Goal: Transaction & Acquisition: Purchase product/service

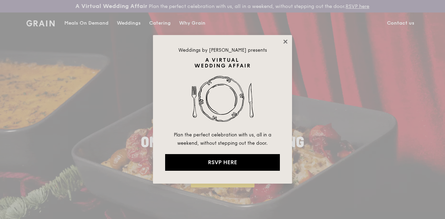
click at [285, 42] on icon at bounding box center [285, 42] width 4 height 4
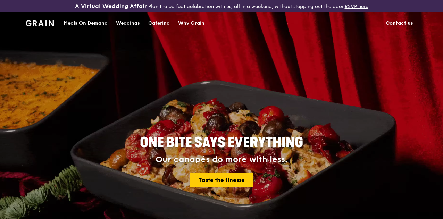
click at [165, 29] on div "Catering" at bounding box center [159, 23] width 22 height 21
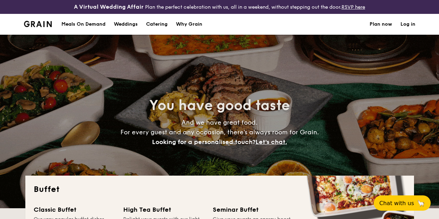
select select
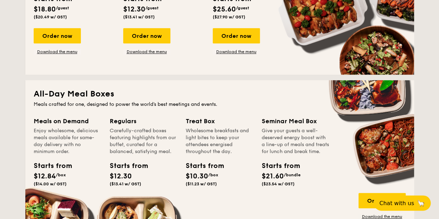
scroll to position [318, 0]
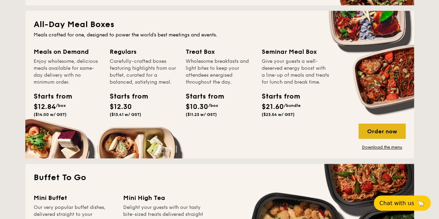
click at [372, 139] on div "Order now" at bounding box center [382, 131] width 47 height 15
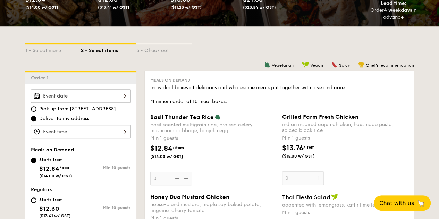
scroll to position [208, 0]
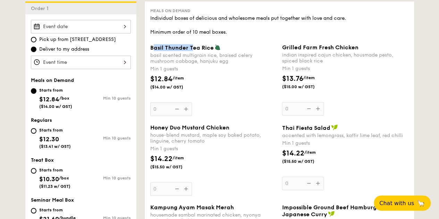
drag, startPoint x: 152, startPoint y: 53, endPoint x: 191, endPoint y: 52, distance: 39.3
click at [191, 51] on span "Basil Thunder Tea Rice" at bounding box center [182, 47] width 64 height 7
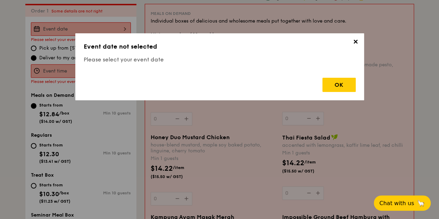
click at [167, 52] on div "✕ Event date not selected Please select your event date OK" at bounding box center [219, 66] width 289 height 67
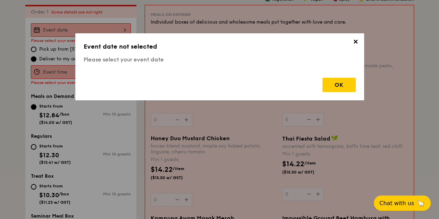
click at [356, 43] on span "✕" at bounding box center [356, 43] width 10 height 10
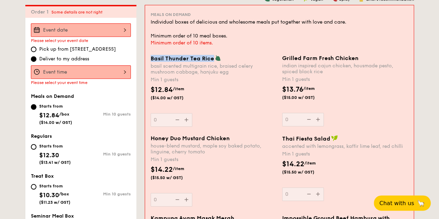
drag, startPoint x: 149, startPoint y: 63, endPoint x: 211, endPoint y: 66, distance: 62.6
click at [211, 66] on div "Basil Thunder Tea Rice basil scented multigrain rice, braised celery mushroom c…" at bounding box center [214, 91] width 132 height 72
copy span "Basil Thunder Tea Rice"
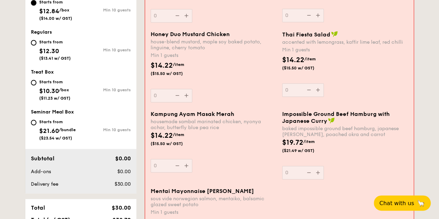
scroll to position [483, 0]
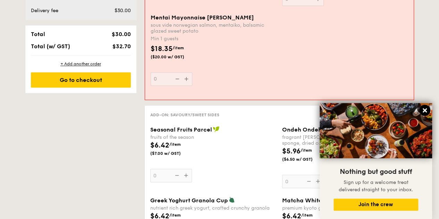
click at [422, 108] on icon at bounding box center [425, 110] width 6 height 6
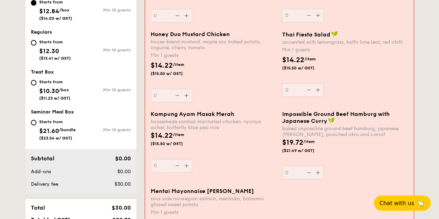
scroll to position [274, 0]
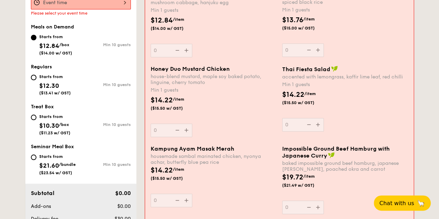
drag, startPoint x: 247, startPoint y: 150, endPoint x: 148, endPoint y: 150, distance: 99.0
click at [148, 146] on div "Honey Duo Mustard Chicken house-blend mustard, maple soy baked potato, linguine…" at bounding box center [279, 106] width 263 height 80
drag, startPoint x: 147, startPoint y: 153, endPoint x: 238, endPoint y: 155, distance: 90.3
click at [238, 155] on div "Kampung Ayam Masak Merah housemade sambal marinated chicken, nyonya achar, butt…" at bounding box center [214, 177] width 132 height 62
copy span "Kampung Ayam Masak Merah"
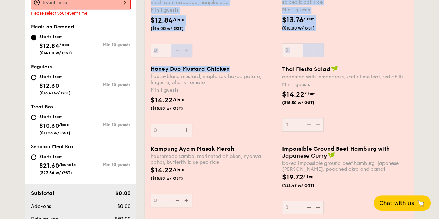
drag, startPoint x: 241, startPoint y: 71, endPoint x: 146, endPoint y: 66, distance: 95.7
click at [146, 66] on div "Meals on Demand Individual boxes of delicious and wholesome meals put together …" at bounding box center [279, 122] width 269 height 372
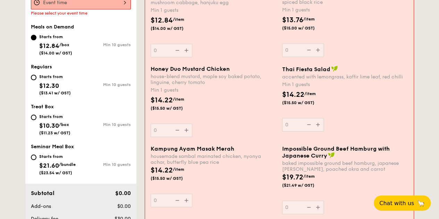
click at [234, 109] on div "$14.22 /item ($15.50 w/ GST)" at bounding box center [214, 107] width 132 height 24
click at [192, 124] on input "0" at bounding box center [172, 131] width 42 height 14
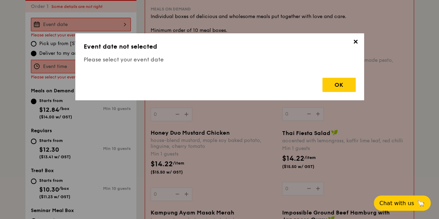
scroll to position [205, 0]
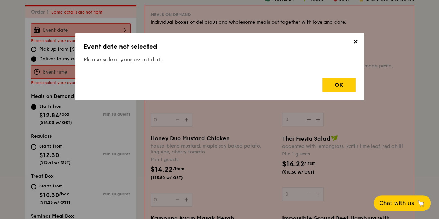
click at [358, 37] on div "✕ Event date not selected Please select your event date OK" at bounding box center [219, 66] width 289 height 67
click at [356, 43] on span "✕" at bounding box center [356, 43] width 10 height 10
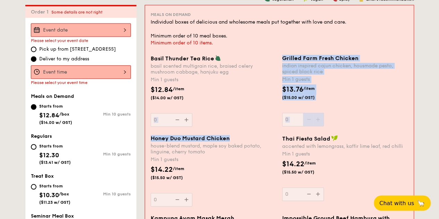
drag, startPoint x: 232, startPoint y: 141, endPoint x: 177, endPoint y: 147, distance: 55.6
click at [152, 139] on div "Meals on Demand Individual boxes of delicious and wholesome meals put together …" at bounding box center [279, 191] width 269 height 372
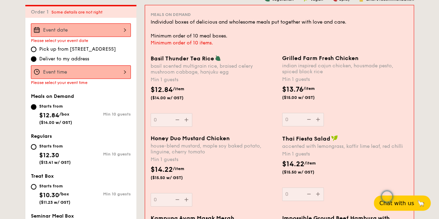
click at [239, 177] on div "$14.22 /item ($15.50 w/ GST)" at bounding box center [214, 177] width 132 height 24
click at [192, 193] on input "0" at bounding box center [172, 200] width 42 height 14
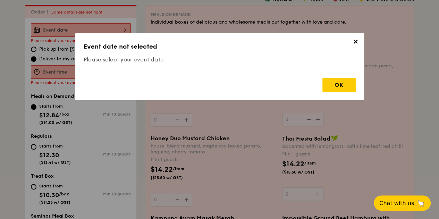
click at [355, 44] on span "✕" at bounding box center [356, 43] width 10 height 10
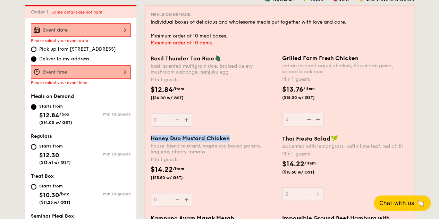
drag, startPoint x: 232, startPoint y: 143, endPoint x: 152, endPoint y: 141, distance: 80.3
click at [152, 141] on div "Honey Duo Mustard Chicken" at bounding box center [214, 138] width 126 height 7
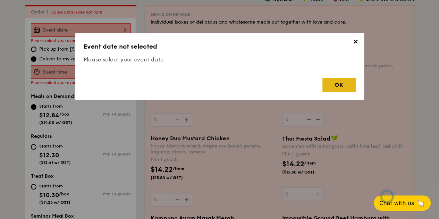
click at [348, 86] on div "OK" at bounding box center [339, 85] width 33 height 14
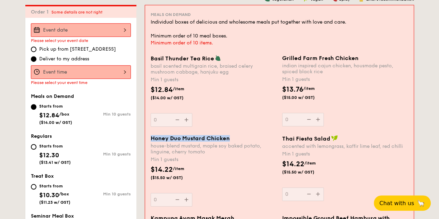
drag, startPoint x: 230, startPoint y: 145, endPoint x: 151, endPoint y: 143, distance: 78.2
click at [151, 142] on div "Honey Duo Mustard Chicken" at bounding box center [214, 138] width 126 height 7
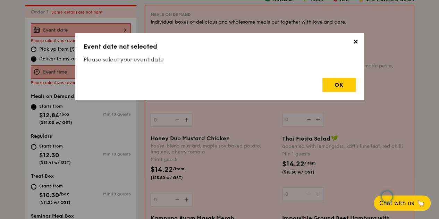
click at [358, 42] on span "✕" at bounding box center [356, 43] width 10 height 10
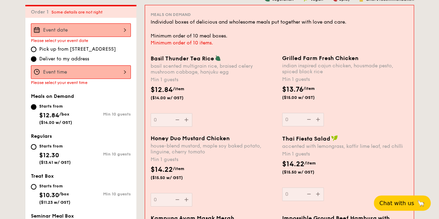
click at [188, 135] on div "Basil Thunder Tea Rice basil scented multigrain rice, braised celery mushroom c…" at bounding box center [279, 95] width 263 height 80
click at [204, 142] on span "Honey Duo Mustard Chicken" at bounding box center [190, 138] width 79 height 7
click at [192, 193] on input "0" at bounding box center [172, 200] width 42 height 14
click at [112, 35] on div at bounding box center [81, 30] width 100 height 14
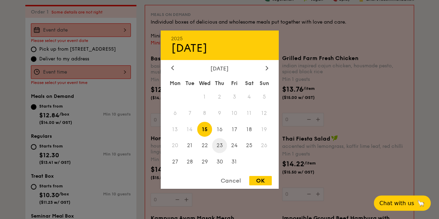
click at [220, 144] on span "23" at bounding box center [219, 145] width 15 height 15
click at [262, 178] on div "OK" at bounding box center [260, 180] width 23 height 9
type input "Oct 23, 2025"
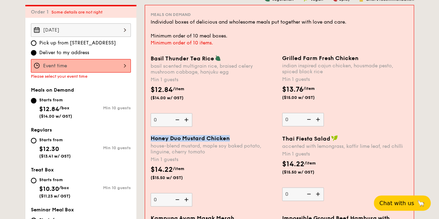
drag, startPoint x: 235, startPoint y: 143, endPoint x: 151, endPoint y: 146, distance: 83.8
click at [151, 142] on div "Honey Duo Mustard Chicken" at bounding box center [214, 138] width 126 height 7
copy span "Honey Duo Mustard Chicken"
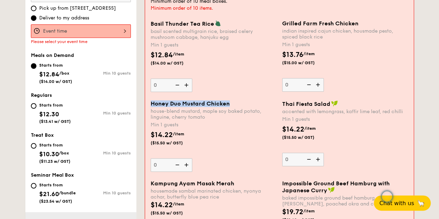
scroll to position [170, 0]
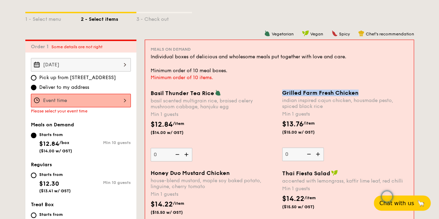
drag, startPoint x: 360, startPoint y: 99, endPoint x: 282, endPoint y: 98, distance: 77.8
click at [282, 96] on div "Grilled Farm Fresh Chicken" at bounding box center [345, 93] width 126 height 7
copy span "Grilled Farm Fresh Chicken"
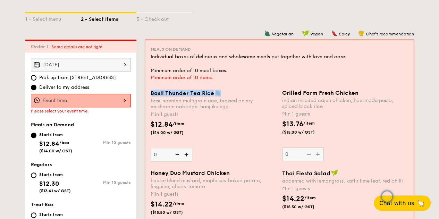
drag, startPoint x: 219, startPoint y: 99, endPoint x: 145, endPoint y: 99, distance: 74.0
copy span "Basil Thunder Tea Rice"
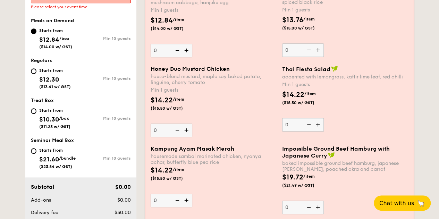
scroll to position [240, 0]
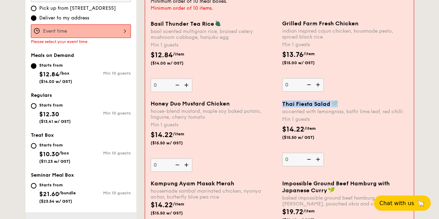
drag, startPoint x: 345, startPoint y: 106, endPoint x: 281, endPoint y: 107, distance: 63.9
click at [281, 107] on div "Thai Fiesta Salad accented with lemongrass, kaffir lime leaf, red chilli Min 1 …" at bounding box center [346, 133] width 132 height 66
copy span "Thai Fiesta Salad"
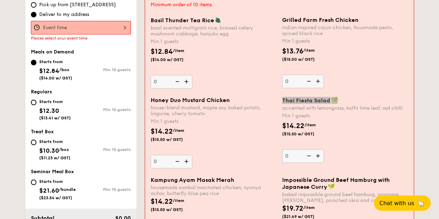
scroll to position [278, 0]
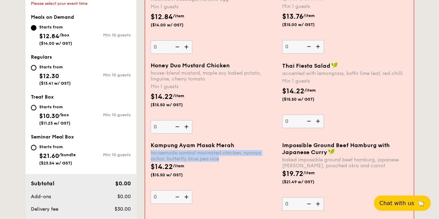
drag, startPoint x: 221, startPoint y: 163, endPoint x: 151, endPoint y: 157, distance: 70.4
click at [151, 157] on div "housemade sambal marinated chicken, nyonya achar, butterfly blue pea rice" at bounding box center [214, 156] width 126 height 12
copy div "housemade sambal marinated chicken, nyonya achar, butterfly blue pea rice"
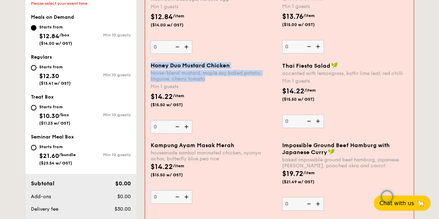
drag, startPoint x: 208, startPoint y: 84, endPoint x: 146, endPoint y: 80, distance: 61.9
click at [146, 80] on div "Meals on Demand Individual boxes of delicious and wholesome meals put together …" at bounding box center [279, 118] width 269 height 372
click at [185, 82] on div "house-blend mustard, maple soy baked potato, linguine, cherry tomato" at bounding box center [214, 76] width 126 height 12
click at [185, 120] on input "0" at bounding box center [172, 127] width 42 height 14
drag, startPoint x: 209, startPoint y: 84, endPoint x: 151, endPoint y: 81, distance: 57.7
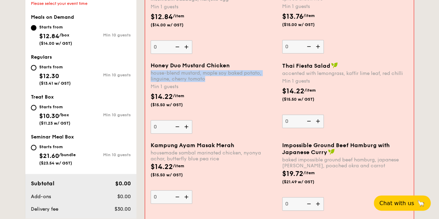
click at [151, 81] on div "house-blend mustard, maple soy baked potato, linguine, cherry tomato" at bounding box center [214, 76] width 126 height 12
copy div "house-blend mustard, maple soy baked potato, linguine, cherry tomato"
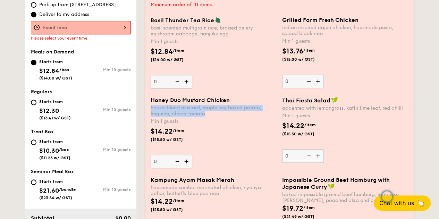
scroll to position [174, 0]
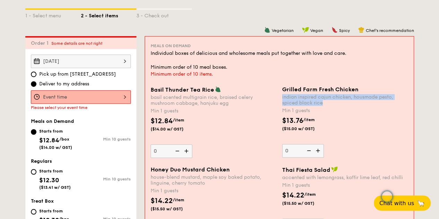
drag, startPoint x: 324, startPoint y: 107, endPoint x: 279, endPoint y: 106, distance: 45.2
click at [280, 105] on div "Grilled Farm Fresh Chicken indian inspired cajun chicken, housmade pesto, spice…" at bounding box center [346, 122] width 132 height 72
copy div "indian inspired cajun chicken, housmade pesto, spiced black rice"
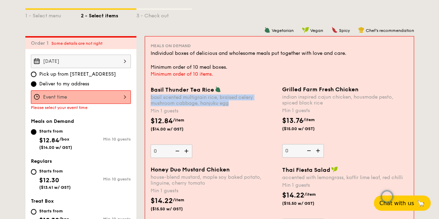
drag, startPoint x: 235, startPoint y: 108, endPoint x: 152, endPoint y: 102, distance: 83.3
click at [152, 102] on div "basil scented multigrain rice, braised celery mushroom cabbage, hanjuku egg" at bounding box center [214, 100] width 126 height 12
copy div "basil scented multigrain rice, braised celery mushroom cabbage, hanjuku egg"
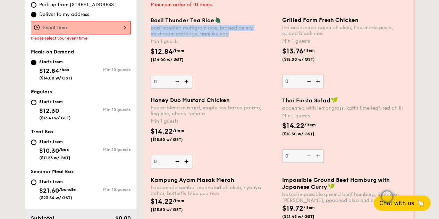
drag, startPoint x: 314, startPoint y: 122, endPoint x: 283, endPoint y: 116, distance: 31.5
click at [283, 116] on div "Thai Fiesta Salad accented with lemongrass, kaffir lime leaf, red chilli Min 1 …" at bounding box center [345, 130] width 126 height 66
click at [311, 119] on div "Min 1 guests" at bounding box center [345, 116] width 126 height 7
click at [311, 149] on input "0" at bounding box center [303, 156] width 42 height 14
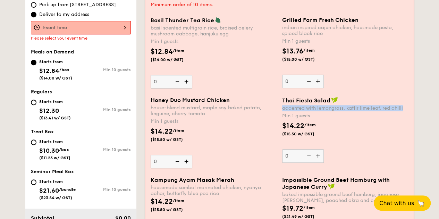
drag, startPoint x: 405, startPoint y: 113, endPoint x: 283, endPoint y: 113, distance: 121.6
click at [283, 111] on div "accented with lemongrass, kaffir lime leaf, red chilli" at bounding box center [345, 108] width 126 height 6
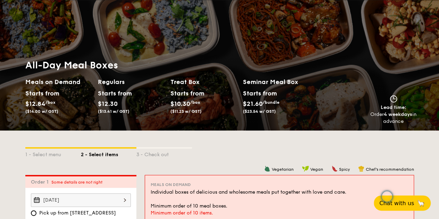
scroll to position [69, 0]
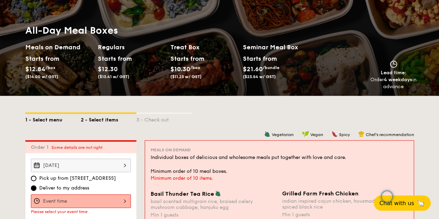
click at [54, 124] on div "1 - Select menu" at bounding box center [53, 119] width 56 height 10
select select
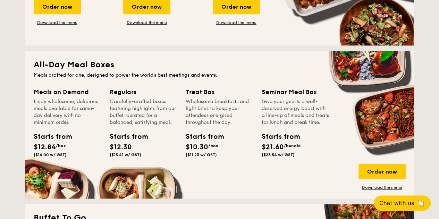
scroll to position [313, 0]
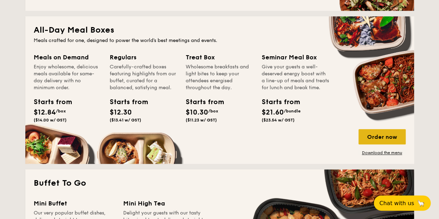
click at [366, 140] on div "Order now" at bounding box center [382, 136] width 47 height 15
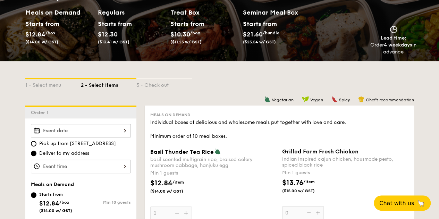
scroll to position [139, 0]
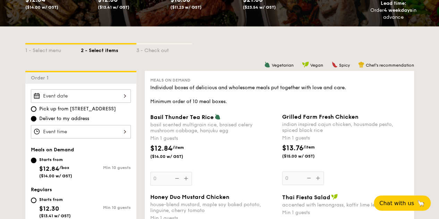
click at [113, 102] on div at bounding box center [81, 96] width 100 height 14
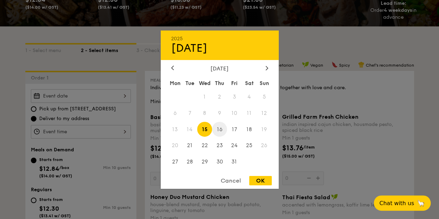
click at [217, 129] on span "16" at bounding box center [219, 129] width 15 height 15
click at [206, 127] on span "15" at bounding box center [204, 129] width 15 height 15
click at [220, 127] on span "16" at bounding box center [219, 129] width 15 height 15
click at [263, 180] on div "OK" at bounding box center [260, 180] width 23 height 9
type input "Oct 16, 2025"
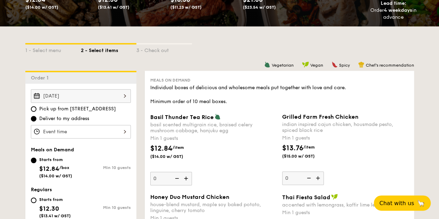
click at [108, 137] on div at bounding box center [81, 132] width 100 height 14
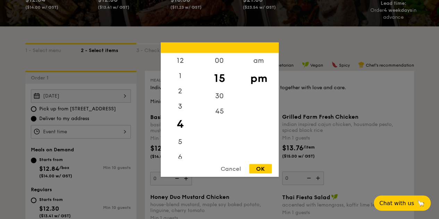
click at [232, 168] on div "Cancel" at bounding box center [231, 168] width 34 height 9
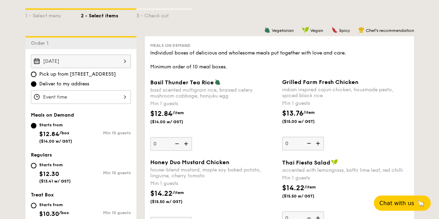
scroll to position [208, 0]
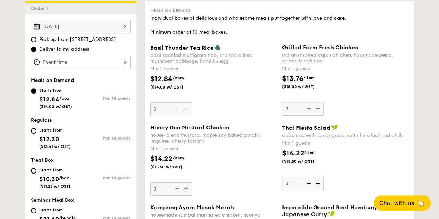
click at [49, 133] on div "Starts from" at bounding box center [55, 130] width 32 height 6
click at [36, 134] on input "Starts from $12.30 ($13.41 w/ GST) Min 10 guests" at bounding box center [34, 131] width 6 height 6
radio input "true"
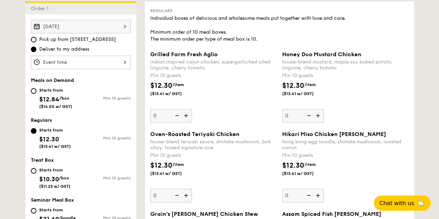
scroll to position [139, 0]
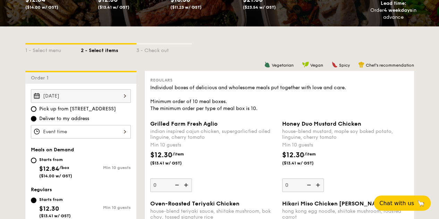
click at [47, 168] on div "Starts from $12.84 /box ($14.00 w/ GST)" at bounding box center [55, 167] width 33 height 23
click at [36, 163] on input "Starts from $12.84 /box ($14.00 w/ GST) Min 10 guests" at bounding box center [34, 161] width 6 height 6
radio input "true"
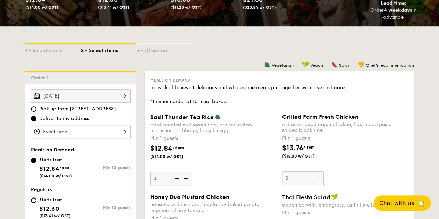
click at [63, 208] on div "Starts from $12.30 ($13.41 w/ GST)" at bounding box center [55, 207] width 32 height 23
click at [36, 203] on input "Starts from $12.30 ($13.41 w/ GST) Min 10 guests" at bounding box center [34, 201] width 6 height 6
radio input "true"
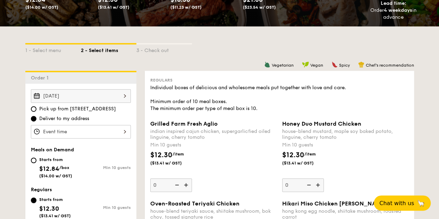
scroll to position [208, 0]
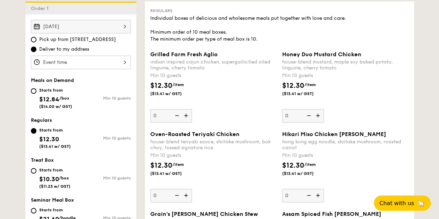
click at [76, 107] on div "Starts from $12.84 /box ($14.00 w/ GST)" at bounding box center [56, 97] width 50 height 23
click at [36, 94] on input "Starts from $12.84 /box ($14.00 w/ GST) Min 10 guests" at bounding box center [34, 91] width 6 height 6
radio input "true"
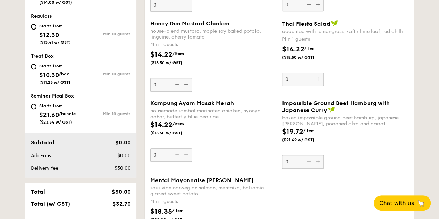
scroll to position [243, 0]
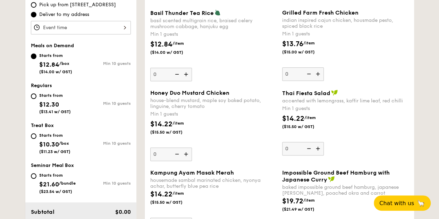
click at [56, 138] on div "Starts from" at bounding box center [54, 136] width 31 height 6
click at [36, 139] on input "Starts from $10.30 /box ($11.23 w/ GST) Min 10 guests" at bounding box center [34, 136] width 6 height 6
radio input "true"
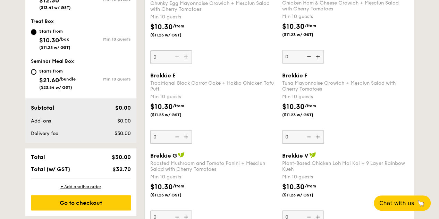
scroll to position [208, 0]
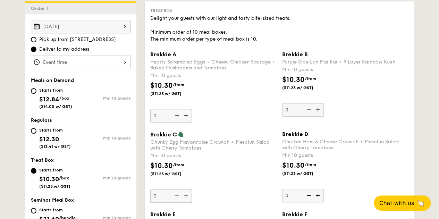
click at [63, 109] on span "($14.00 w/ GST)" at bounding box center [55, 106] width 33 height 5
click at [36, 94] on input "Starts from $12.84 /box ($14.00 w/ GST) Min 10 guests" at bounding box center [34, 91] width 6 height 6
radio input "true"
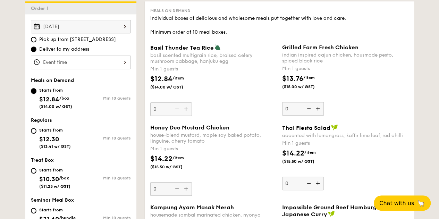
scroll to position [278, 0]
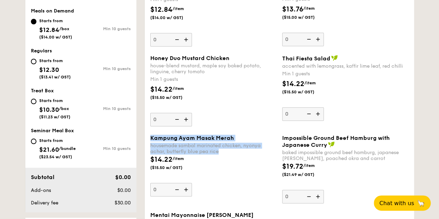
drag, startPoint x: 234, startPoint y: 158, endPoint x: 145, endPoint y: 142, distance: 91.0
click at [145, 142] on div "Meals on Demand Individual boxes of delicious and wholesome meals put together …" at bounding box center [280, 114] width 270 height 365
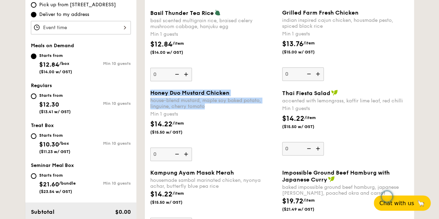
drag, startPoint x: 212, startPoint y: 111, endPoint x: 142, endPoint y: 97, distance: 71.2
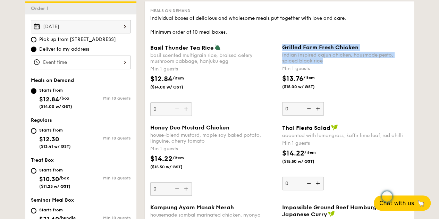
drag, startPoint x: 330, startPoint y: 66, endPoint x: 282, endPoint y: 51, distance: 50.0
click at [282, 51] on div "Grilled Farm Fresh Chicken indian inspired cajun chicken, housmade pesto, spice…" at bounding box center [345, 54] width 126 height 20
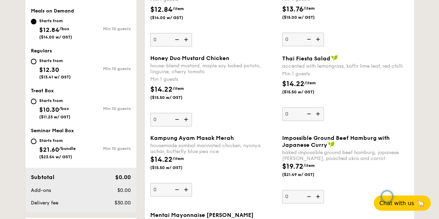
scroll to position [243, 0]
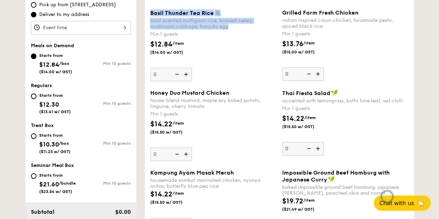
drag, startPoint x: 238, startPoint y: 33, endPoint x: 148, endPoint y: 20, distance: 90.1
click at [148, 20] on div "Basil Thunder Tea Rice basil scented multigrain rice, braised celery mushroom c…" at bounding box center [214, 45] width 132 height 72
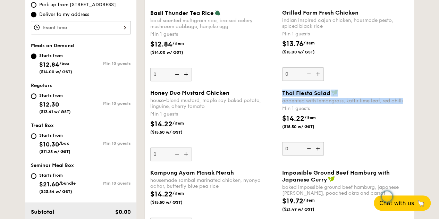
drag, startPoint x: 406, startPoint y: 105, endPoint x: 283, endPoint y: 98, distance: 123.5
click at [283, 98] on div "Thai Fiesta Salad accented with lemongrass, kaffir lime leaf, red chilli" at bounding box center [345, 97] width 126 height 14
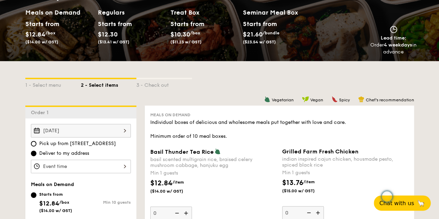
scroll to position [0, 0]
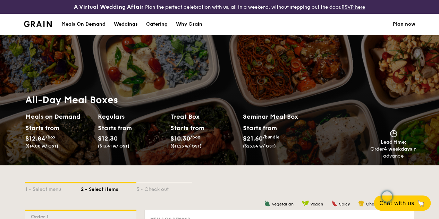
click at [225, 186] on div "1 - Select menu 2 - Select items 3 - Check out" at bounding box center [219, 187] width 389 height 44
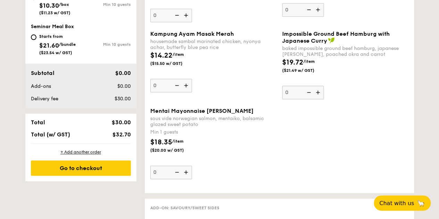
scroll to position [243, 0]
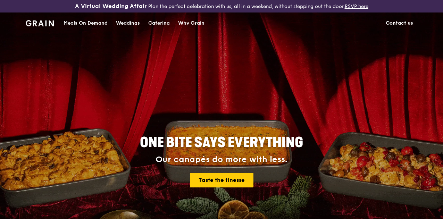
click at [152, 27] on div "Catering" at bounding box center [159, 23] width 22 height 21
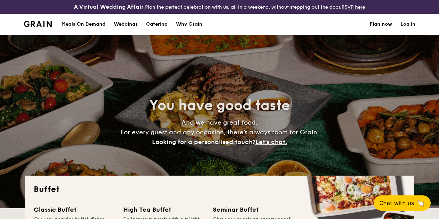
select select
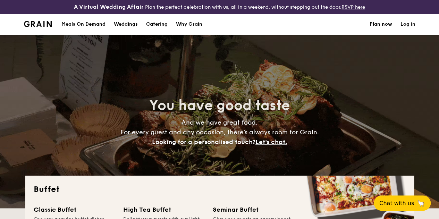
click at [84, 29] on div "Meals On Demand" at bounding box center [83, 24] width 44 height 21
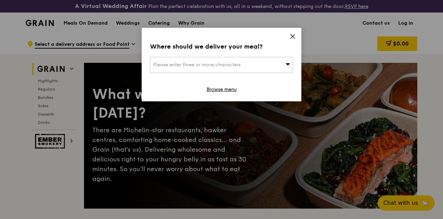
click at [292, 33] on icon at bounding box center [293, 36] width 6 height 6
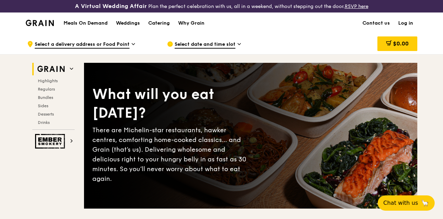
click at [124, 48] on span "Select a delivery address or Food Point" at bounding box center [82, 45] width 95 height 8
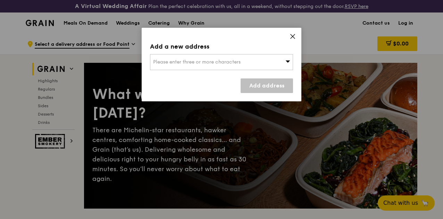
click at [290, 35] on icon at bounding box center [293, 36] width 6 height 6
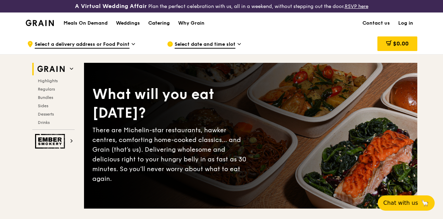
click at [162, 27] on div "Catering" at bounding box center [159, 23] width 22 height 21
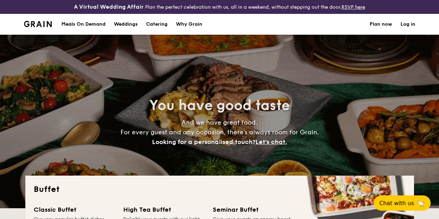
select select
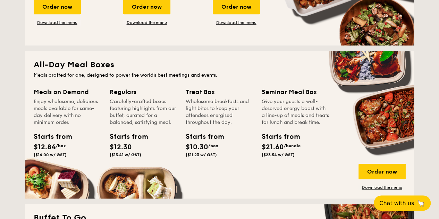
scroll to position [347, 0]
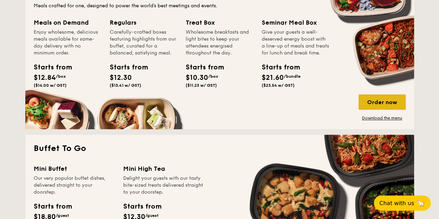
click at [373, 105] on div "Order now" at bounding box center [382, 101] width 47 height 15
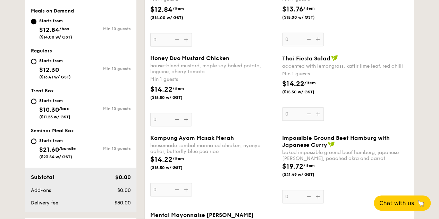
scroll to position [313, 0]
